Goal: Task Accomplishment & Management: Use online tool/utility

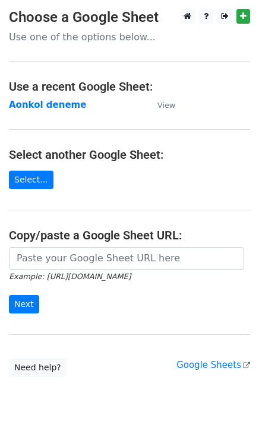
click at [123, 88] on h4 "Use a recent Google Sheet:" at bounding box center [129, 86] width 241 height 14
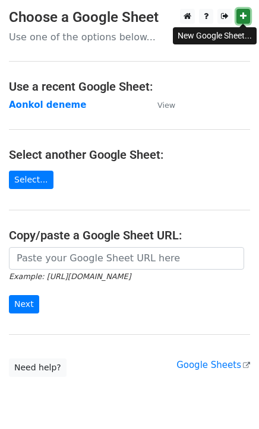
click at [240, 19] on icon at bounding box center [243, 16] width 7 height 8
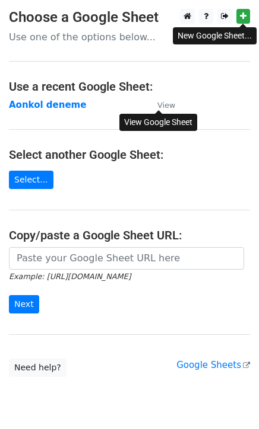
click at [171, 103] on small "View" at bounding box center [166, 105] width 18 height 9
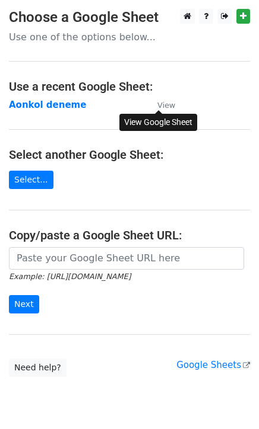
click at [119, 125] on div "View Google Sheet" at bounding box center [158, 122] width 78 height 17
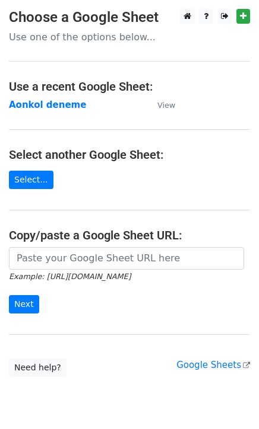
click at [107, 98] on td "Aonkol deneme" at bounding box center [77, 105] width 136 height 14
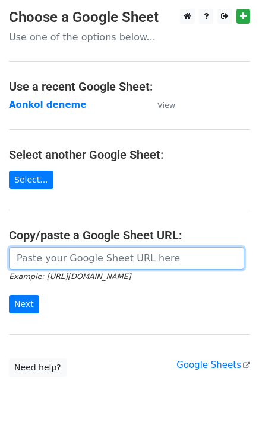
click at [37, 254] on input "url" at bounding box center [126, 258] width 235 height 23
paste input "https://docs.google.com/spreadsheets/d/1kh2ZKhwmUb01n4nG_hhTDUFkgYp1PWJrVe0JYEa…"
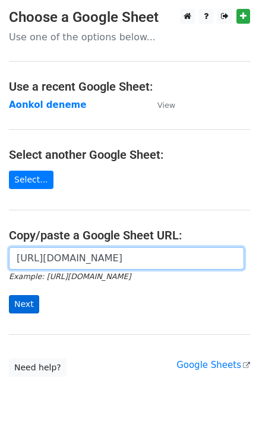
type input "https://docs.google.com/spreadsheets/d/1kh2ZKhwmUb01n4nG_hhTDUFkgYp1PWJrVe0JYEa…"
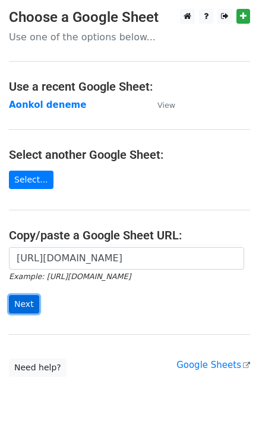
click at [20, 301] on input "Next" at bounding box center [24, 304] width 30 height 18
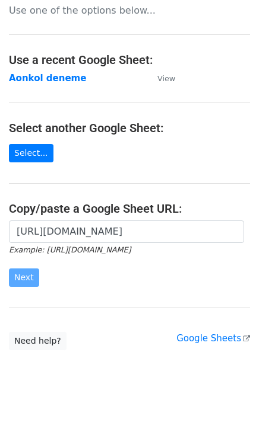
scroll to position [42, 0]
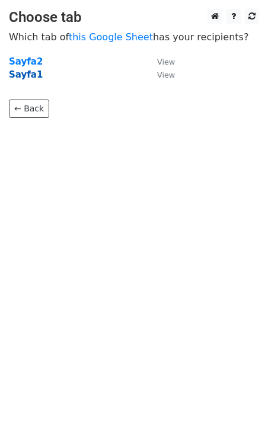
click at [31, 77] on strong "Sayfa1" at bounding box center [26, 74] width 34 height 11
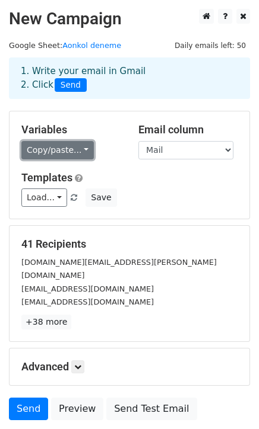
click at [44, 150] on link "Copy/paste..." at bounding box center [57, 150] width 72 height 18
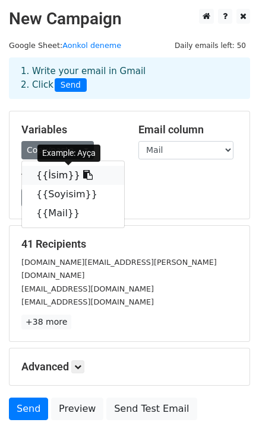
click at [59, 174] on link "{{İsim}}" at bounding box center [73, 175] width 102 height 19
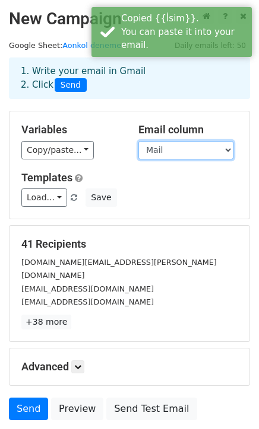
click at [204, 150] on select "İsim Soyisim Mail" at bounding box center [185, 150] width 95 height 18
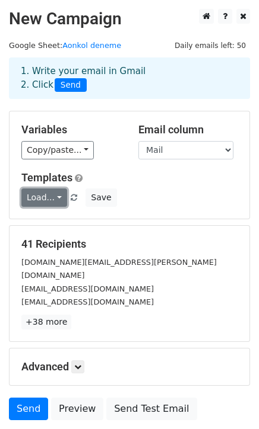
click at [36, 199] on link "Load..." at bounding box center [44, 198] width 46 height 18
click at [126, 185] on div "Templates Load... No templates saved Save" at bounding box center [129, 189] width 234 height 36
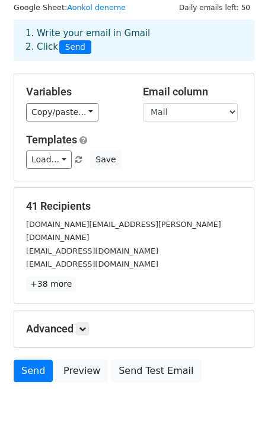
scroll to position [77, 0]
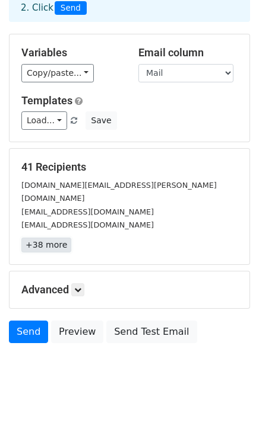
click at [49, 238] on link "+38 more" at bounding box center [46, 245] width 50 height 15
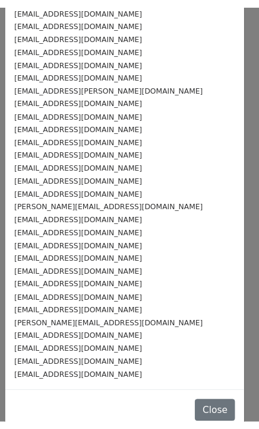
scroll to position [0, 0]
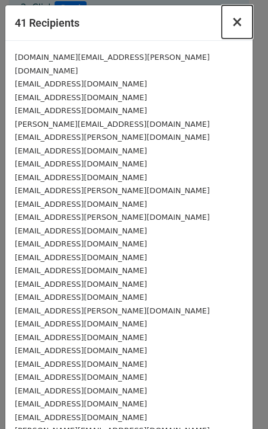
click at [231, 23] on span "×" at bounding box center [237, 22] width 12 height 17
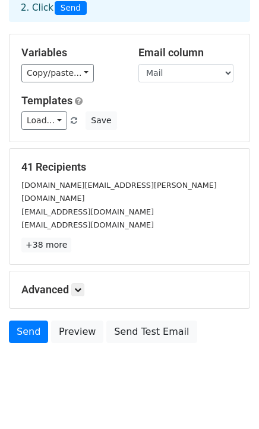
click at [68, 283] on h5 "Advanced" at bounding box center [129, 289] width 216 height 13
click at [79, 286] on icon at bounding box center [77, 289] width 7 height 7
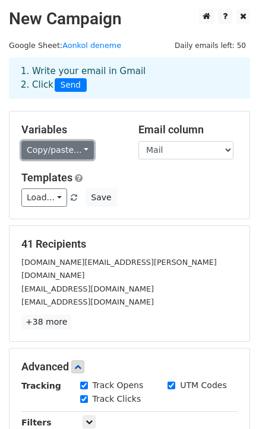
click at [66, 146] on link "Copy/paste..." at bounding box center [57, 150] width 72 height 18
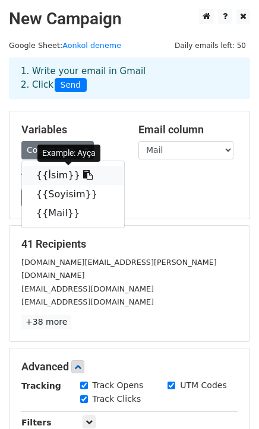
click at [83, 174] on icon at bounding box center [87, 174] width 9 height 9
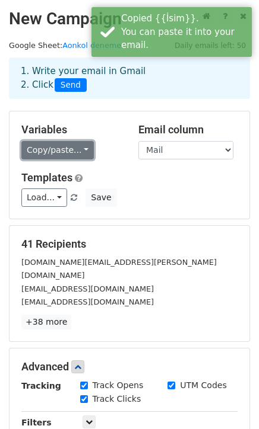
click at [78, 151] on link "Copy/paste..." at bounding box center [57, 150] width 72 height 18
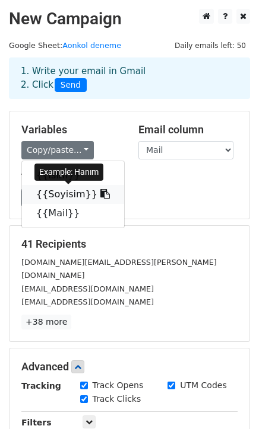
click at [100, 197] on icon at bounding box center [104, 193] width 9 height 9
